Goal: Transaction & Acquisition: Purchase product/service

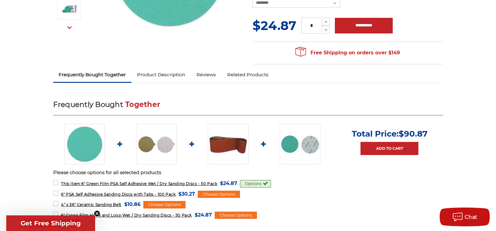
scroll to position [188, 0]
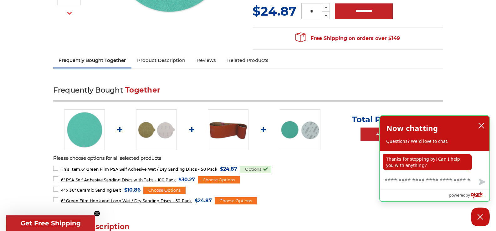
click at [476, 125] on div "Now chatting Questions? We'd love to chat." at bounding box center [434, 133] width 97 height 23
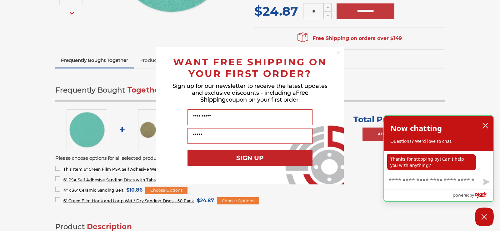
click at [491, 129] on div "Now chatting Questions? We'd love to chat." at bounding box center [438, 133] width 109 height 35
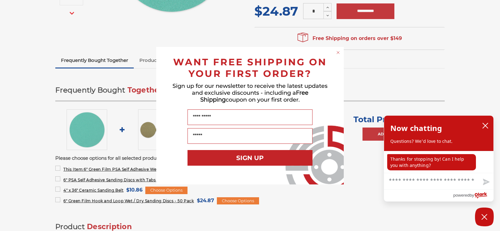
click at [340, 51] on circle "Close dialog" at bounding box center [339, 52] width 6 height 6
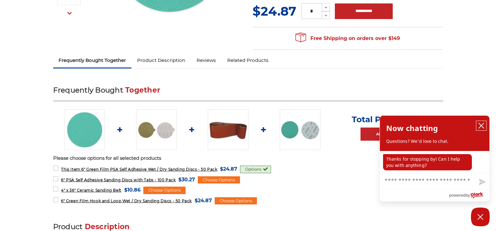
click at [480, 125] on icon "close chatbox" at bounding box center [481, 125] width 5 height 5
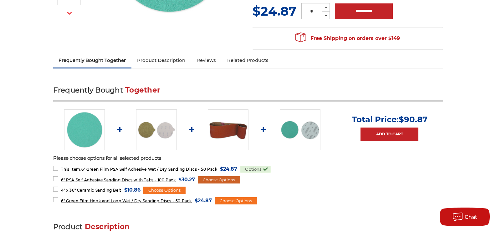
click at [207, 179] on div "Choose Options" at bounding box center [219, 180] width 42 height 8
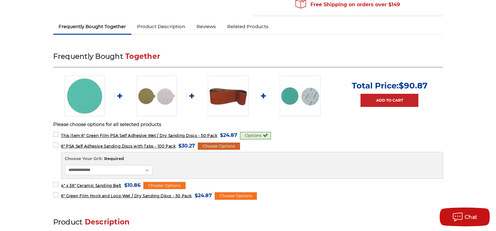
scroll to position [219, 0]
